Goal: Task Accomplishment & Management: Complete application form

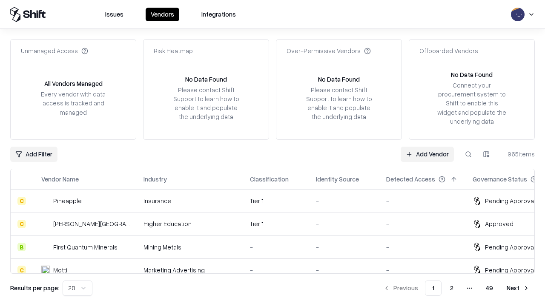
click at [427, 154] on link "Add Vendor" at bounding box center [426, 154] width 53 height 15
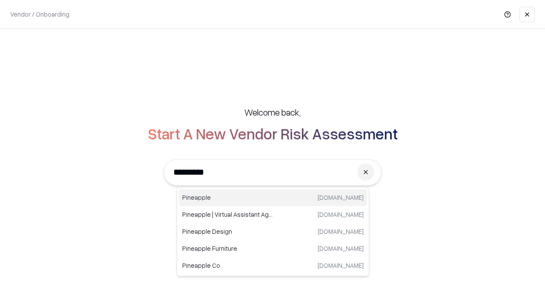
click at [273, 198] on div "Pineapple [DOMAIN_NAME]" at bounding box center [273, 197] width 188 height 17
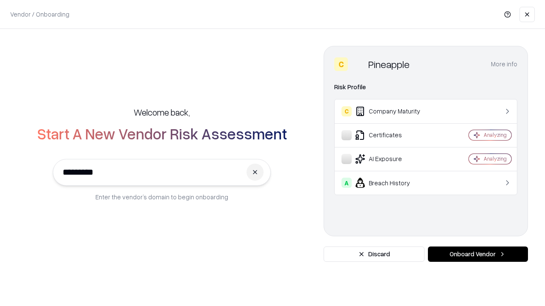
type input "*********"
click at [477, 254] on button "Onboard Vendor" at bounding box center [478, 254] width 100 height 15
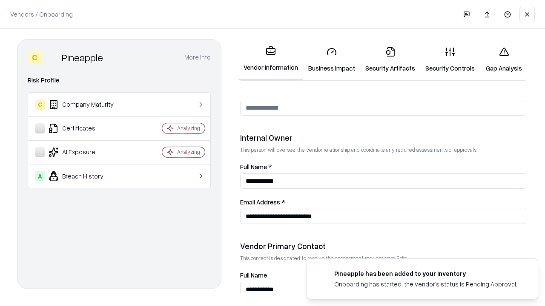
scroll to position [441, 0]
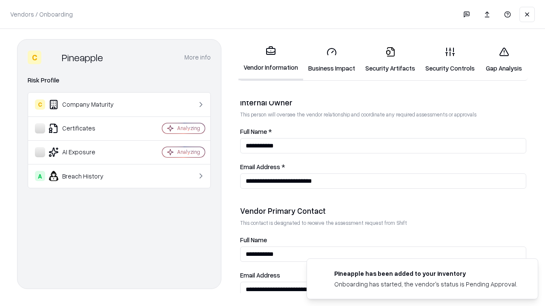
click at [390, 60] on link "Security Artifacts" at bounding box center [390, 60] width 60 height 40
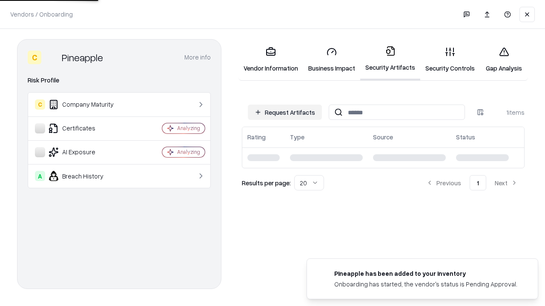
click at [285, 112] on button "Request Artifacts" at bounding box center [285, 112] width 74 height 15
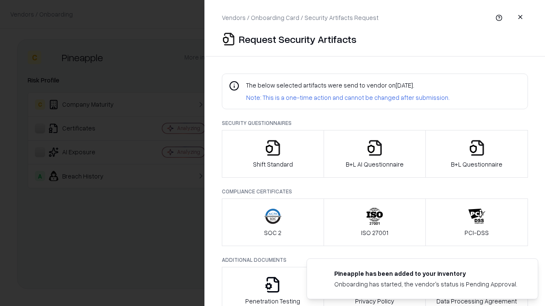
click at [476, 154] on icon "button" at bounding box center [476, 148] width 17 height 17
click at [374, 154] on icon "button" at bounding box center [374, 148] width 17 height 17
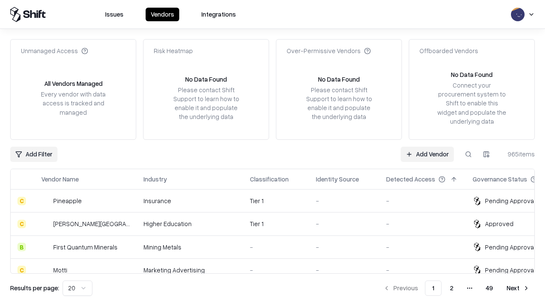
click at [427, 154] on link "Add Vendor" at bounding box center [426, 154] width 53 height 15
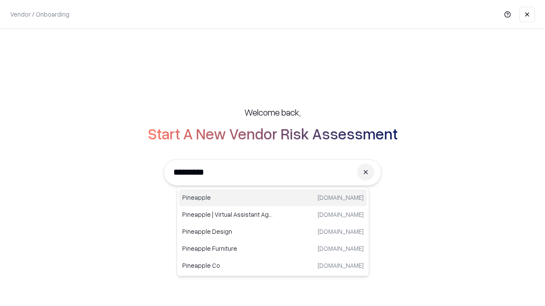
click at [273, 198] on div "Pineapple [DOMAIN_NAME]" at bounding box center [273, 197] width 188 height 17
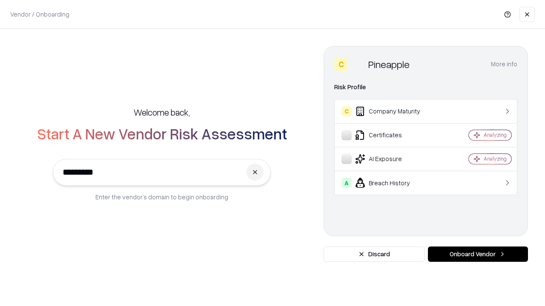
type input "*********"
click at [477, 254] on button "Onboard Vendor" at bounding box center [478, 254] width 100 height 15
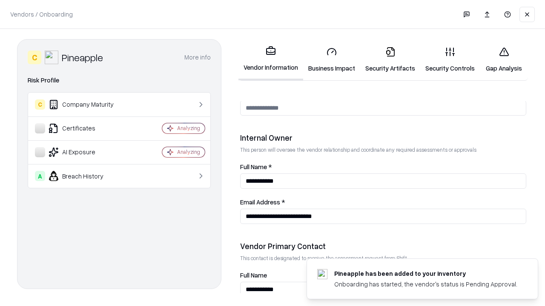
scroll to position [441, 0]
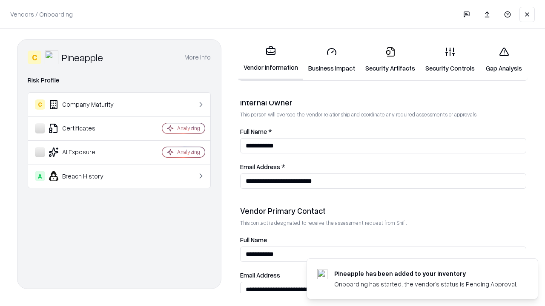
click at [503, 60] on link "Gap Analysis" at bounding box center [504, 60] width 48 height 40
